Goal: Information Seeking & Learning: Learn about a topic

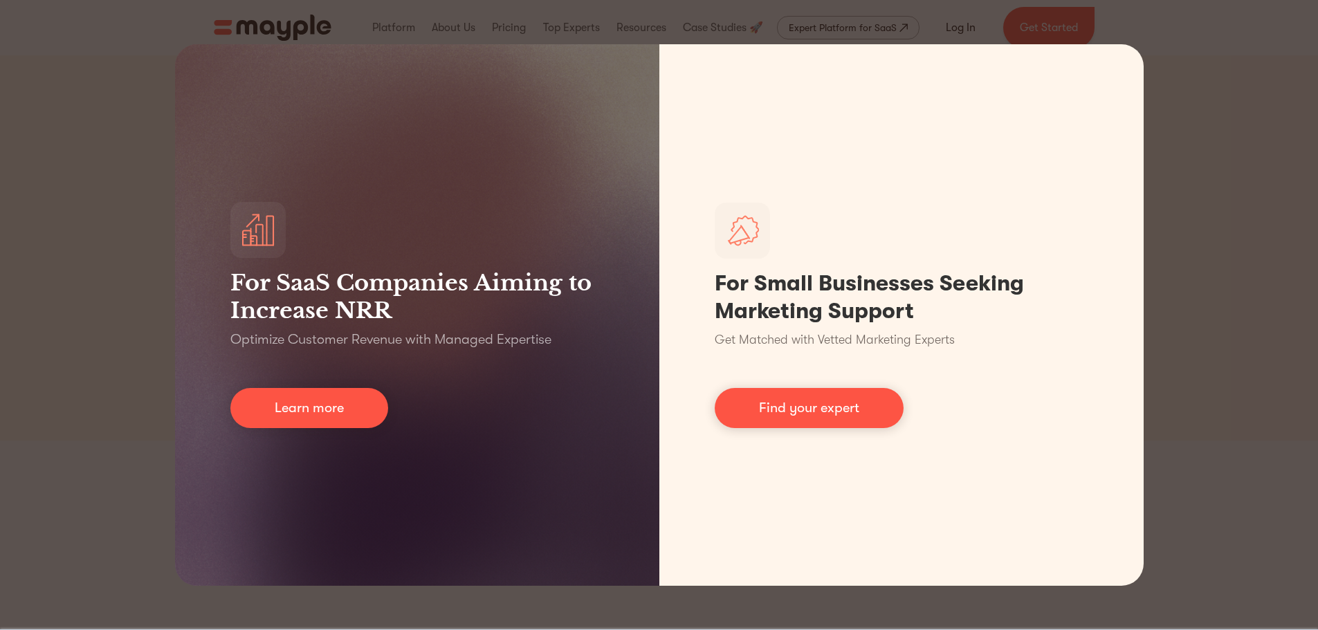
click at [1174, 140] on div "For SaaS Companies Aiming to Increase NRR Optimize Customer Revenue with Manage…" at bounding box center [659, 315] width 1318 height 630
click at [78, 81] on div "For SaaS Companies Aiming to Increase NRR Optimize Customer Revenue with Manage…" at bounding box center [659, 315] width 1318 height 630
click at [255, 27] on div "For SaaS Companies Aiming to Increase NRR Optimize Customer Revenue with Manage…" at bounding box center [659, 315] width 1318 height 630
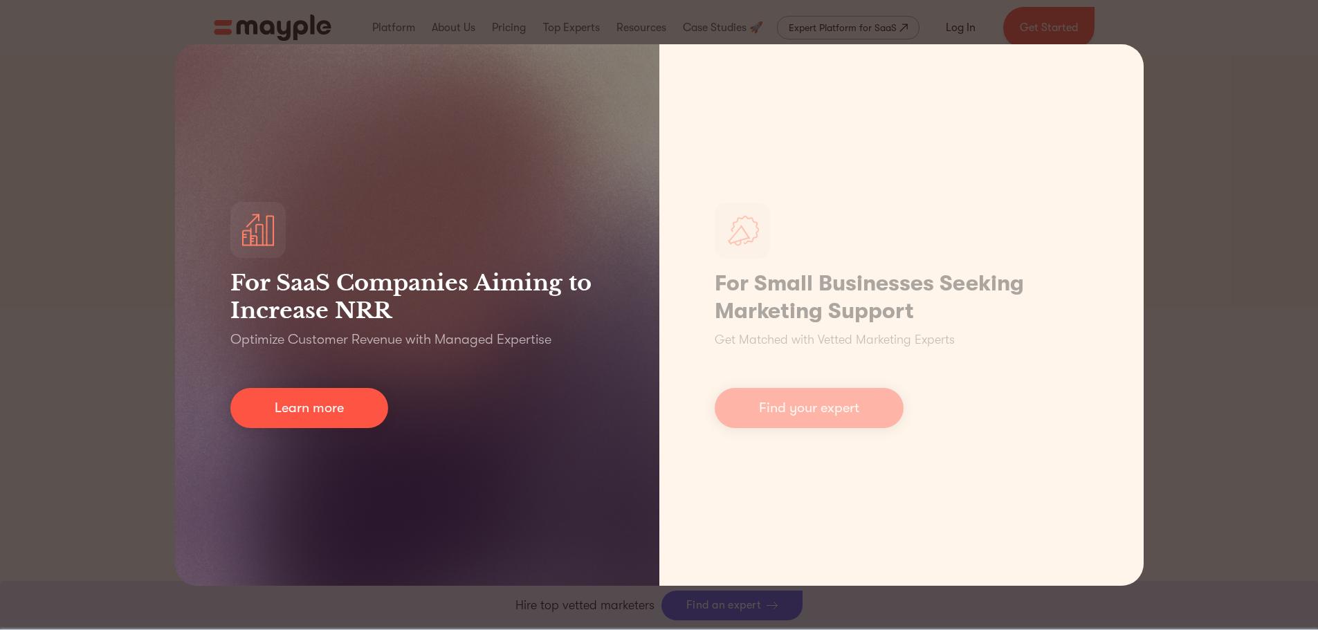
scroll to position [346, 0]
click at [339, 416] on link "Learn more" at bounding box center [309, 408] width 158 height 40
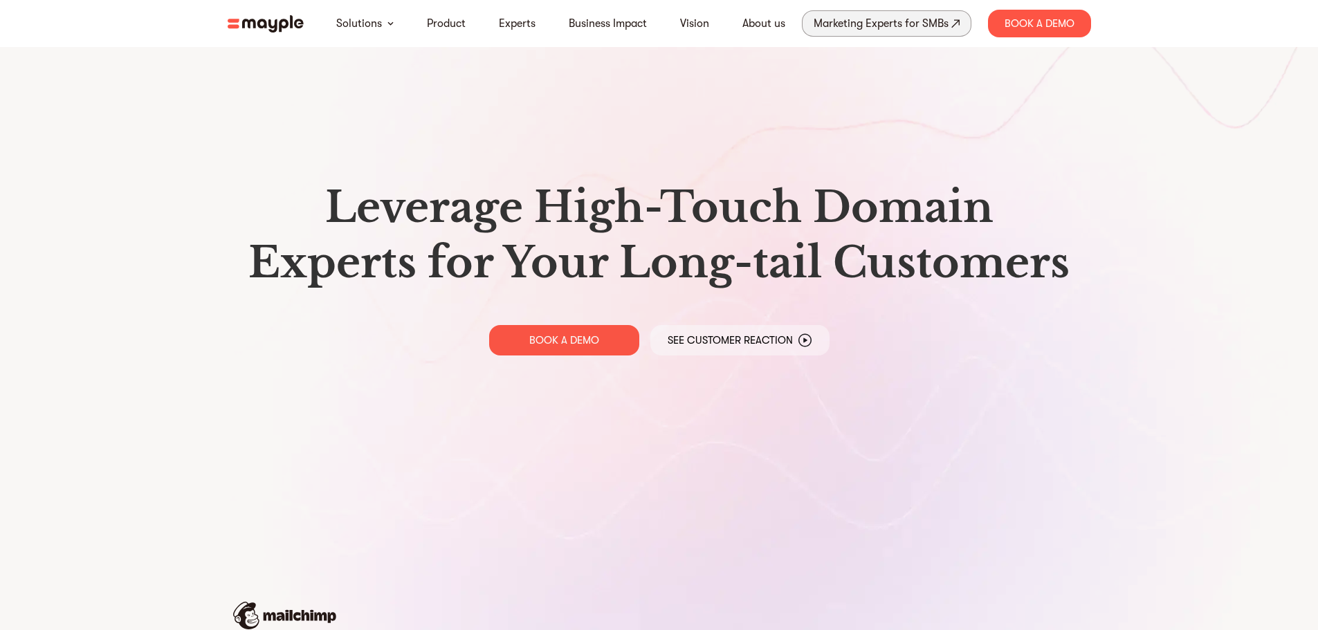
click at [894, 26] on div "Marketing Experts for SMBs" at bounding box center [881, 23] width 135 height 19
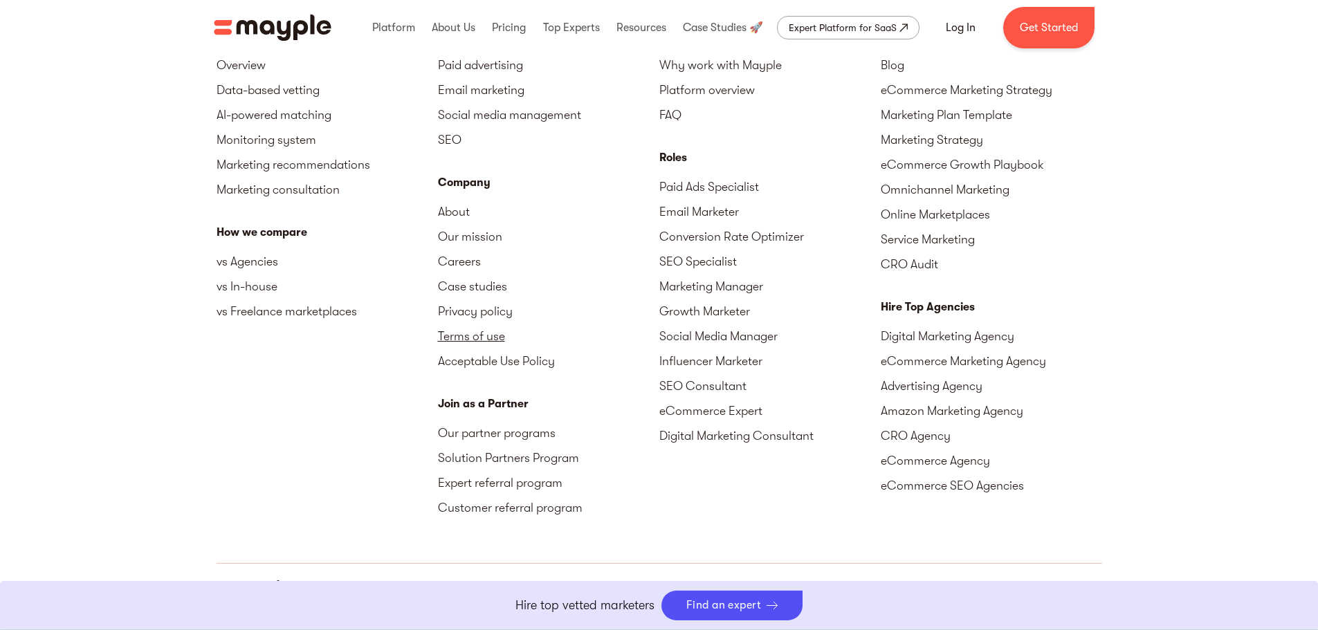
scroll to position [6278, 0]
